Goal: Task Accomplishment & Management: Use online tool/utility

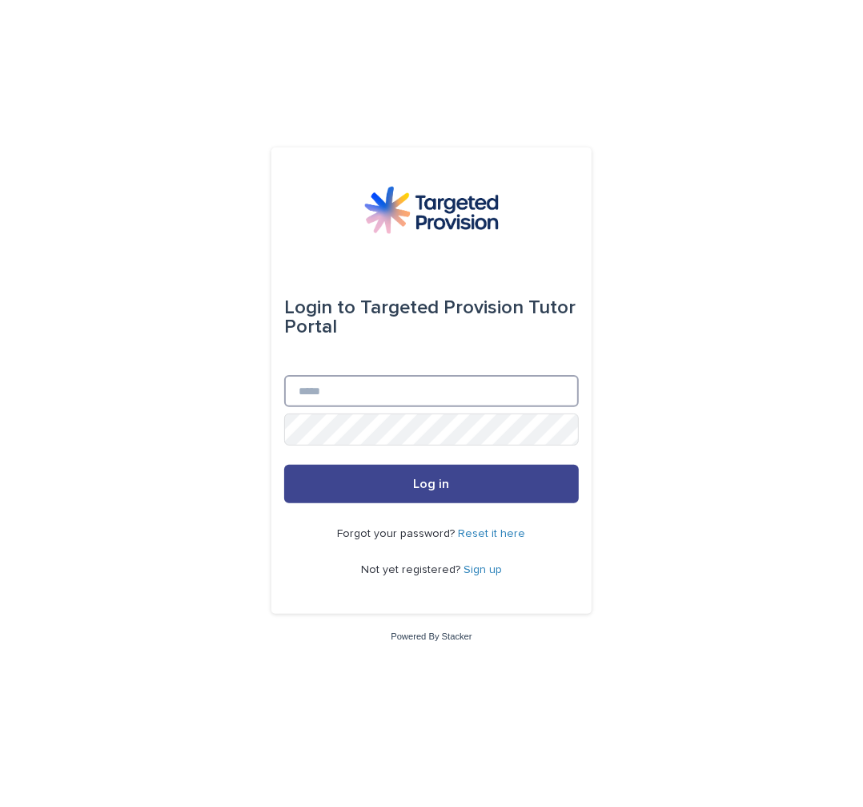
type input "**********"
click at [408, 485] on button "Log in" at bounding box center [431, 484] width 295 height 38
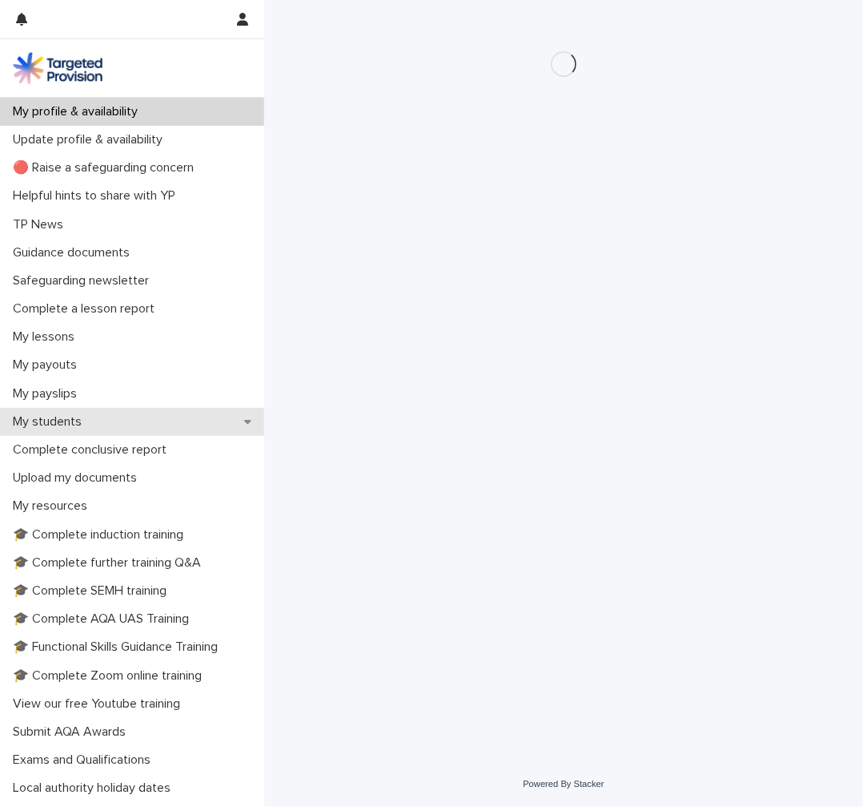
click at [128, 418] on div "My students" at bounding box center [132, 422] width 264 height 28
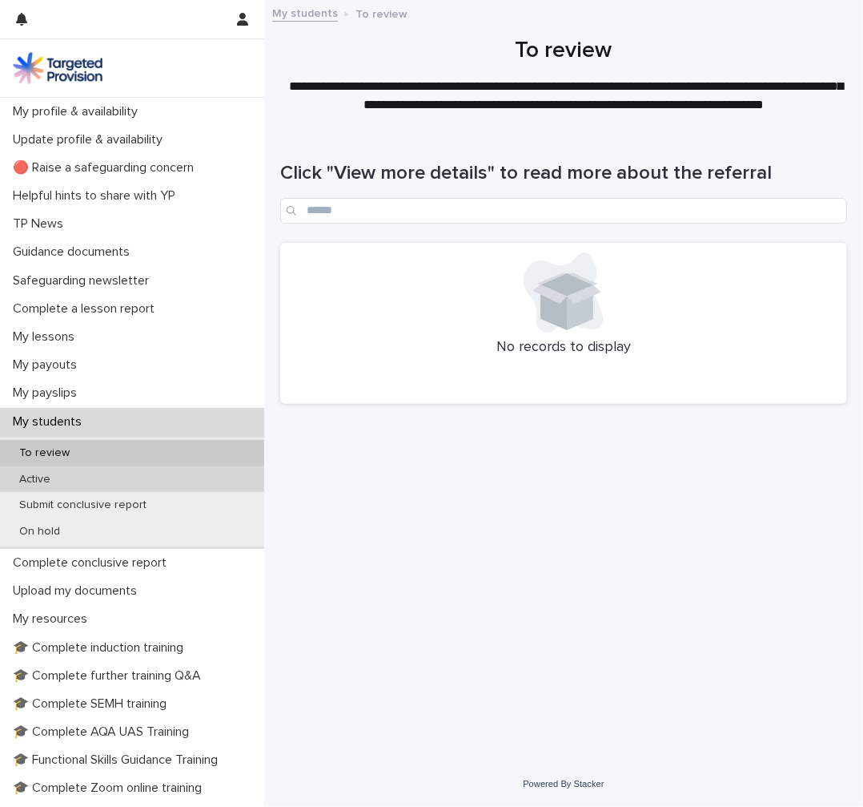
click at [100, 473] on div "Active" at bounding box center [132, 479] width 264 height 26
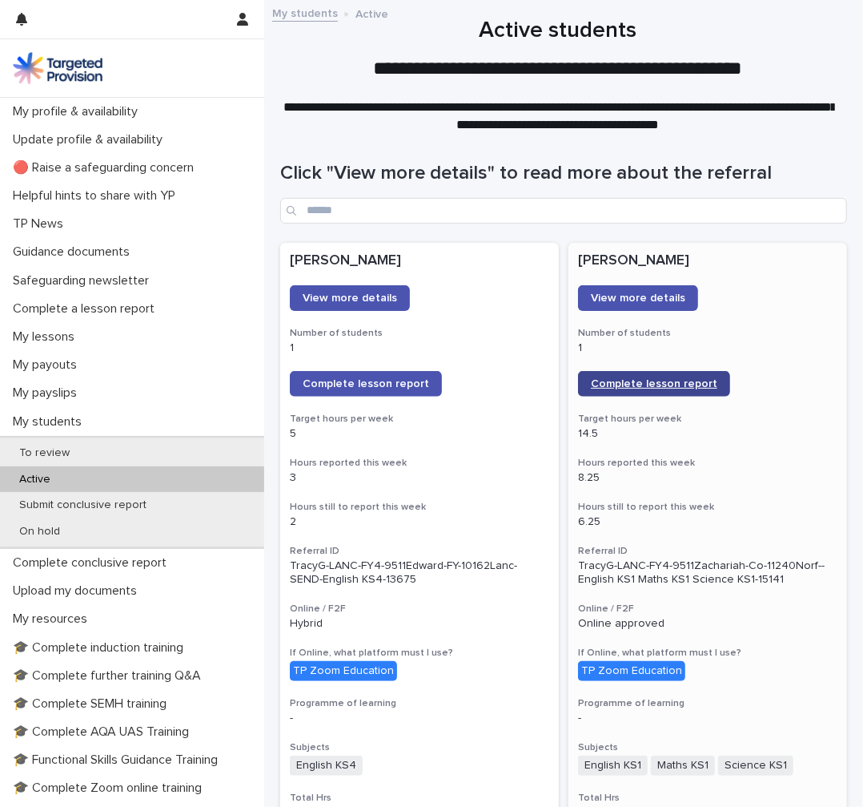
click at [677, 382] on span "Complete lesson report" at bounding box center [654, 383] width 127 height 11
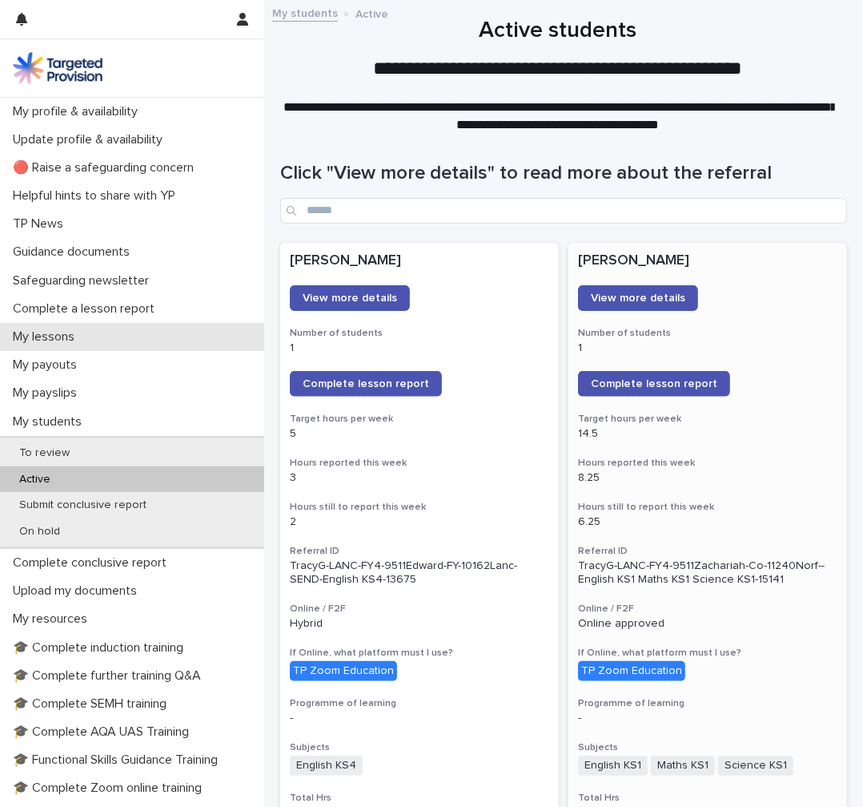
click at [66, 337] on p "My lessons" at bounding box center [46, 336] width 81 height 15
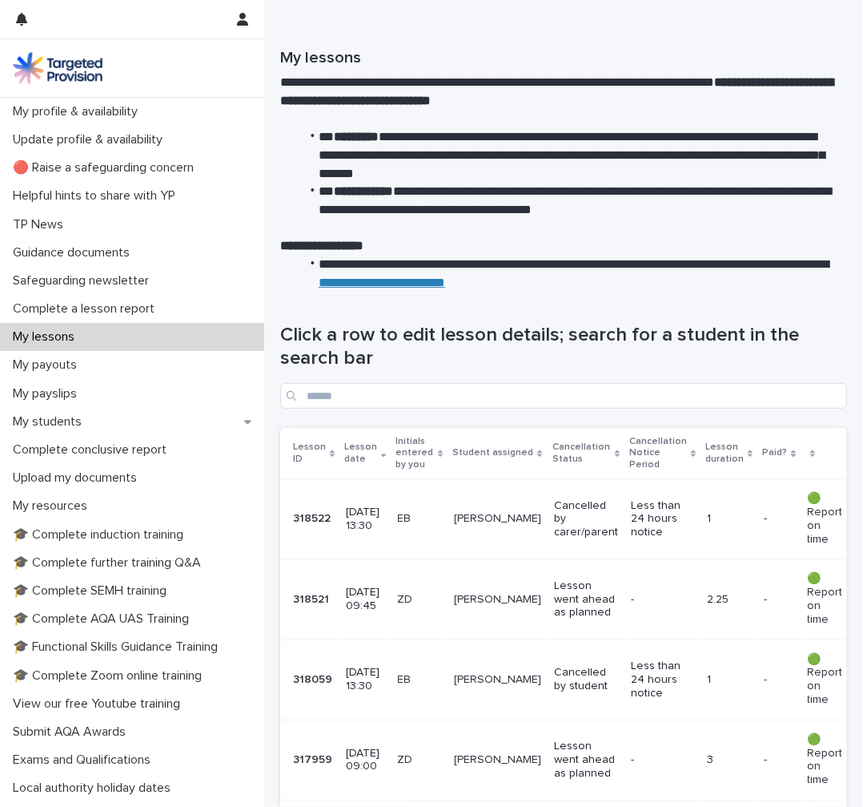
click at [474, 597] on p "[PERSON_NAME]" at bounding box center [497, 600] width 87 height 14
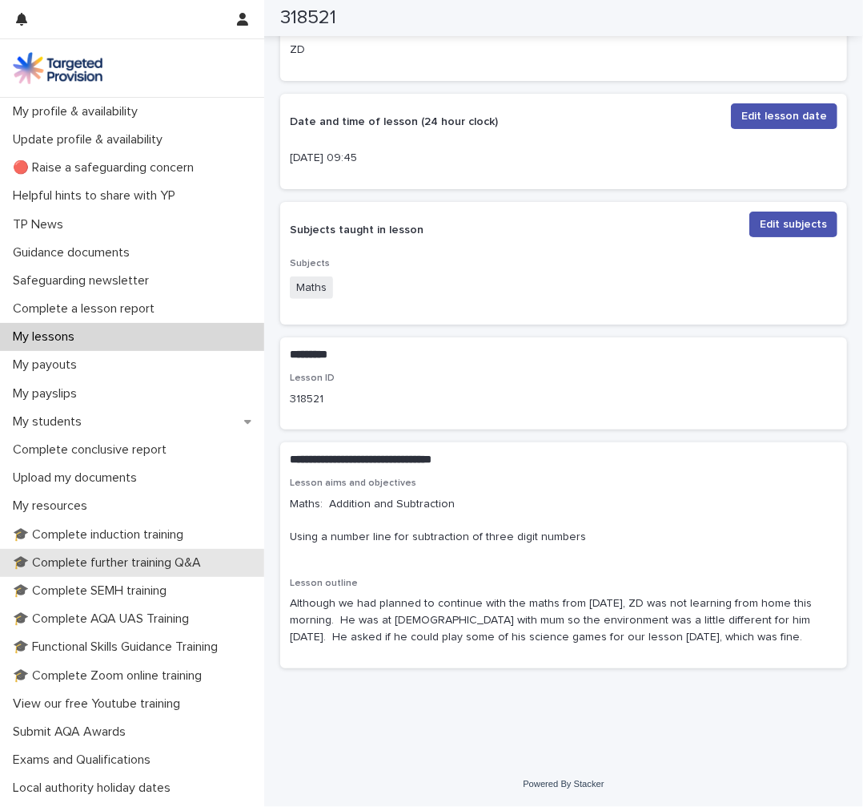
scroll to position [379, 0]
drag, startPoint x: 290, startPoint y: 500, endPoint x: 613, endPoint y: 533, distance: 324.5
click at [613, 533] on p "Maths: Addition and Subtraction Using a number line for subtraction of three di…" at bounding box center [564, 521] width 548 height 50
copy p "Maths: Addition and Subtraction Using a number line for subtraction of three di…"
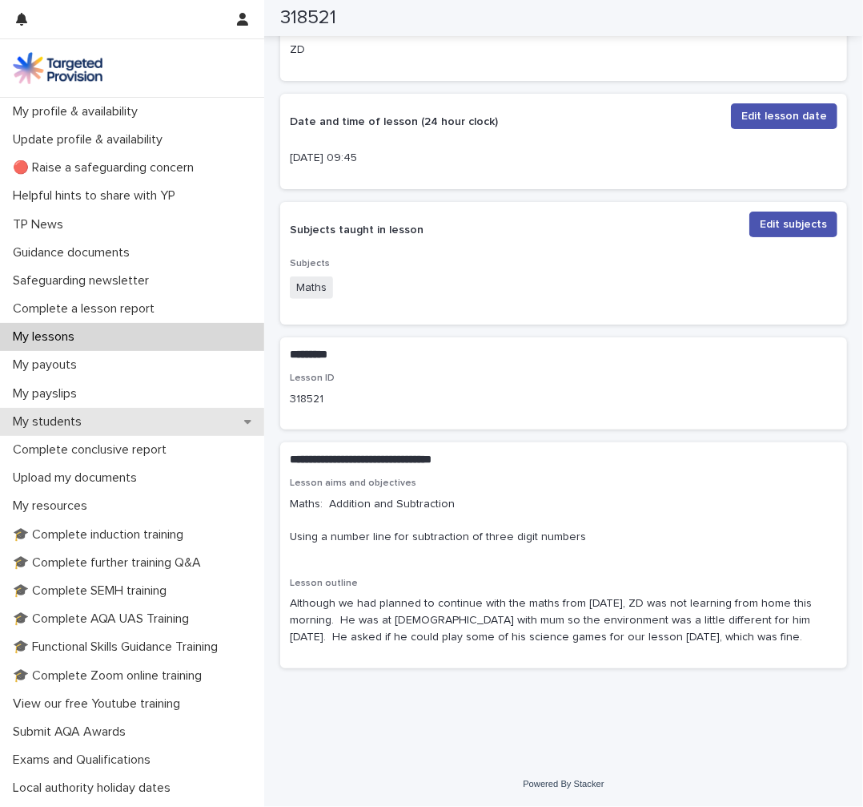
click at [67, 426] on p "My students" at bounding box center [50, 421] width 88 height 15
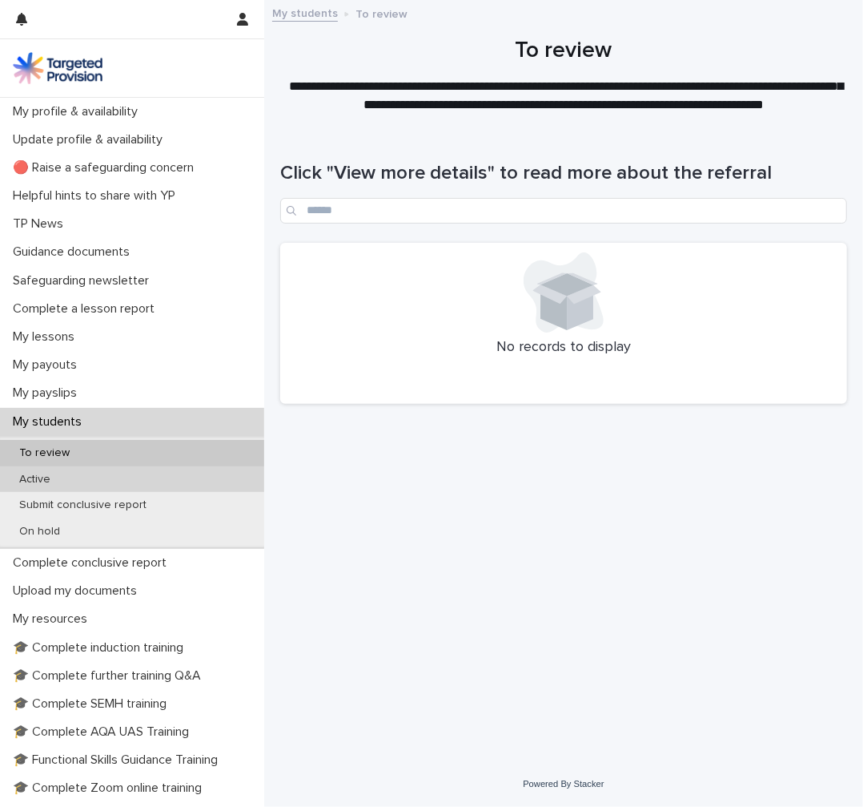
click at [58, 473] on p "Active" at bounding box center [34, 480] width 57 height 14
